Goal: Navigation & Orientation: Find specific page/section

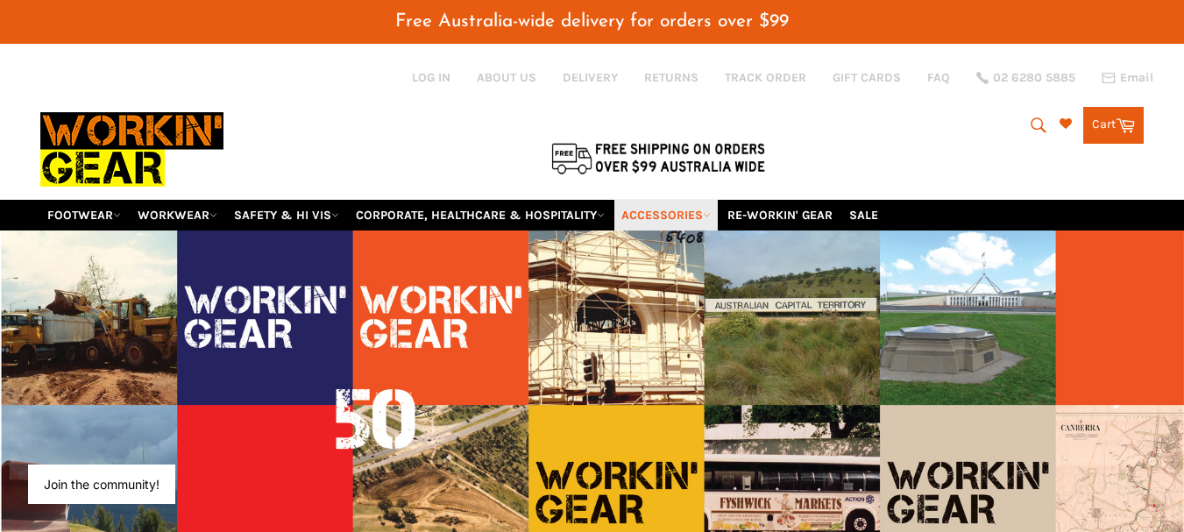
click at [708, 216] on link "ACCESSORIES" at bounding box center [665, 215] width 103 height 31
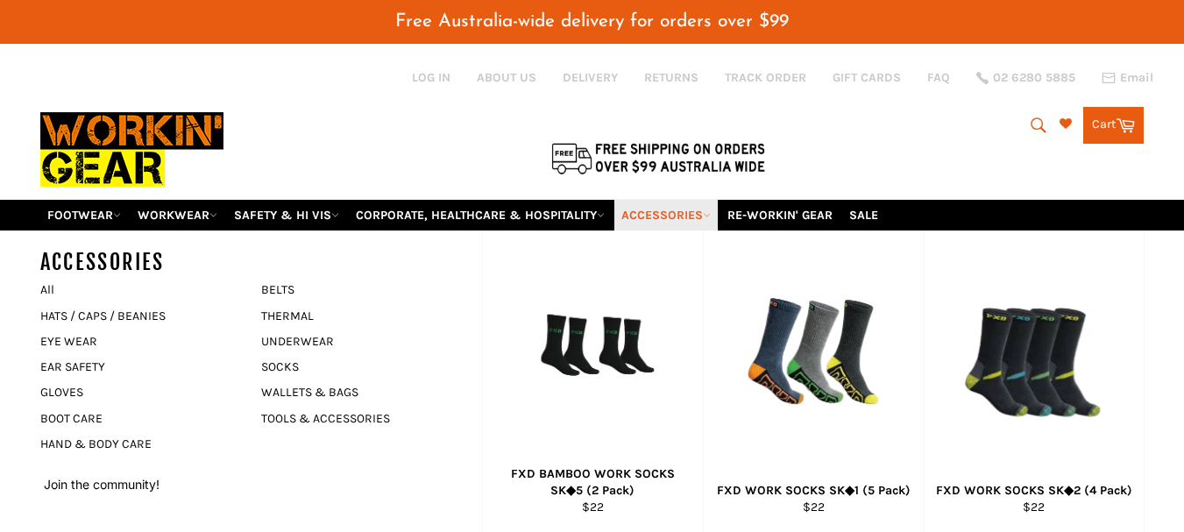
click at [708, 215] on link "ACCESSORIES" at bounding box center [665, 215] width 103 height 31
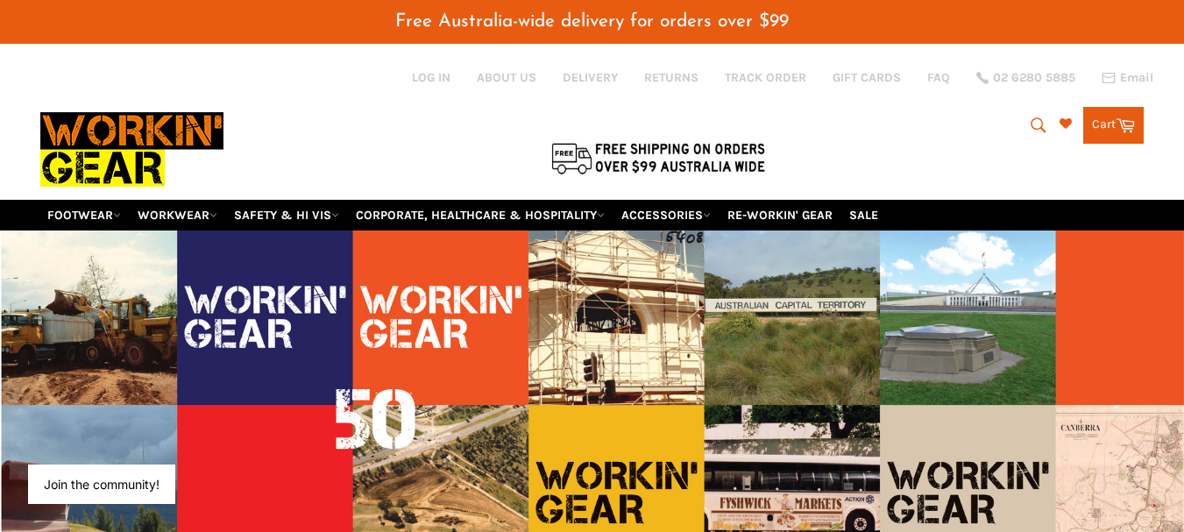
click at [1031, 125] on icon "submit" at bounding box center [1038, 125] width 19 height 19
